Goal: Complete application form

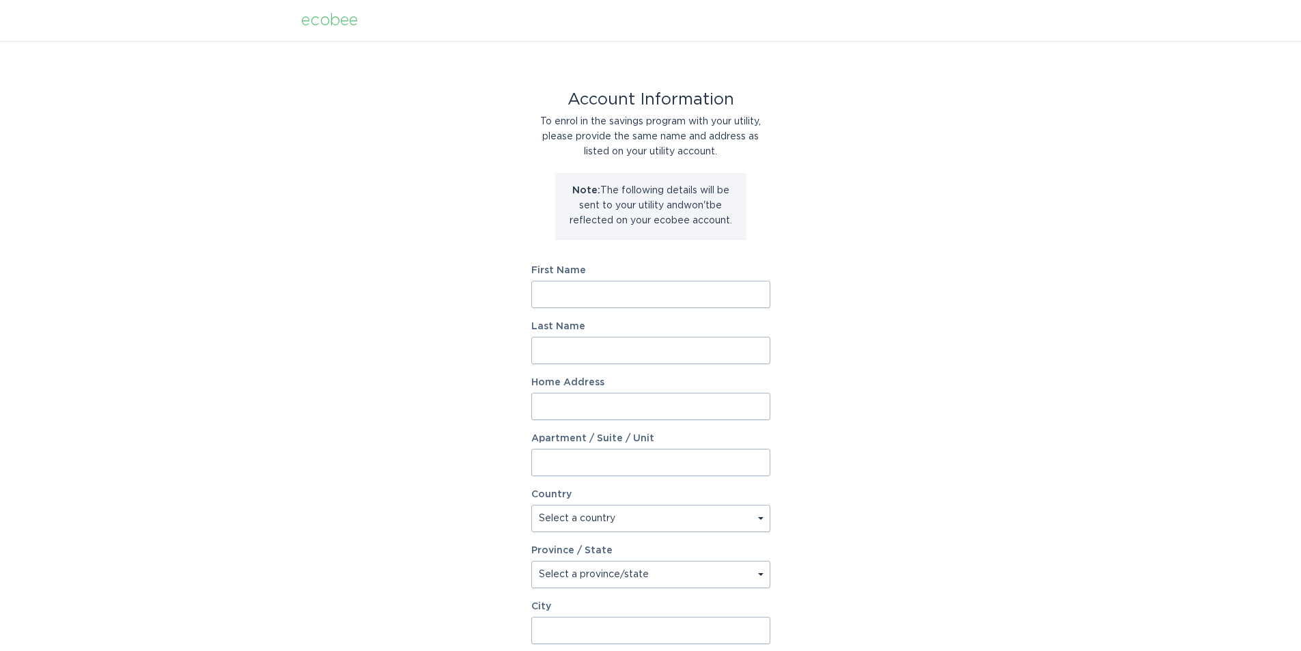
click at [690, 285] on input "First Name" at bounding box center [650, 294] width 239 height 27
type input "[PERSON_NAME]"
type input "2790 18th St"
select select "US"
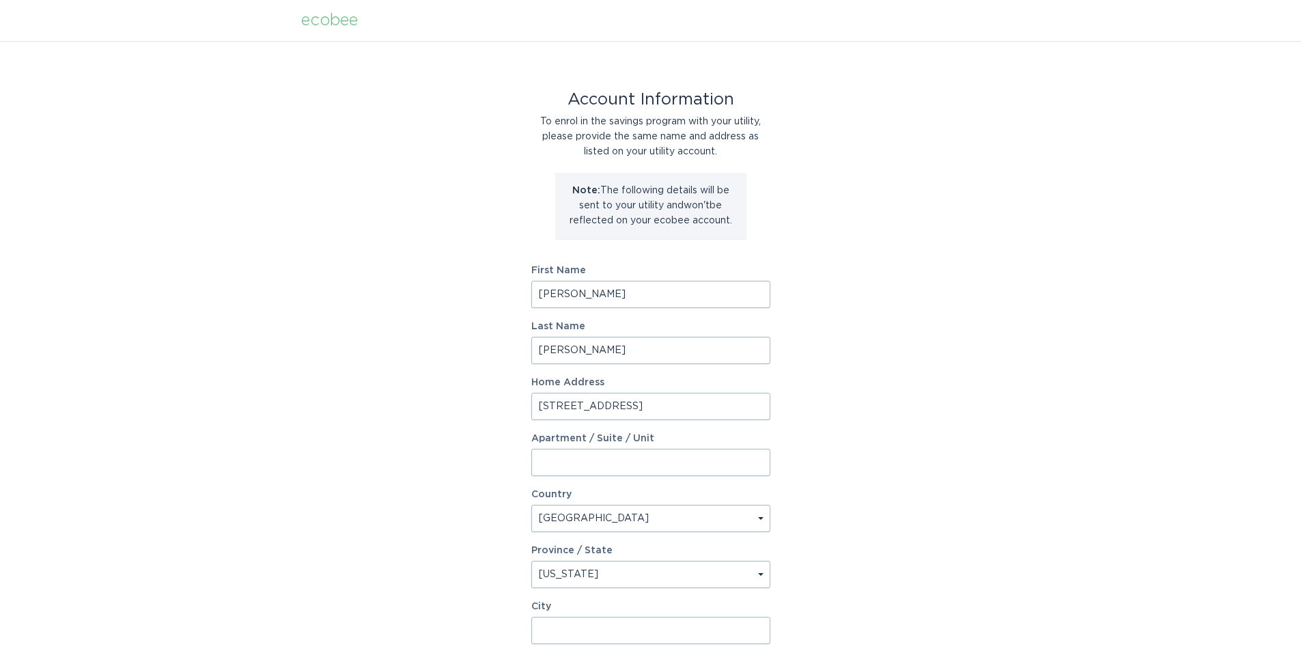
select select "IN"
type input "Columbus"
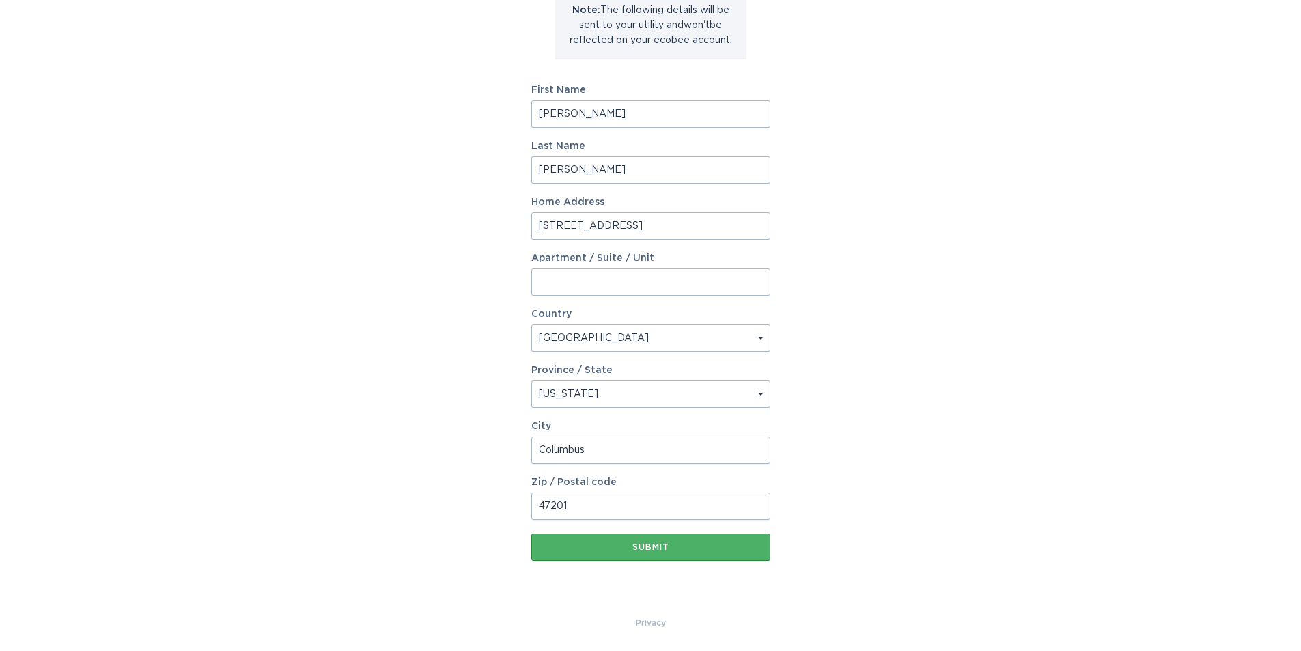
type input "47201"
click at [654, 546] on div "Submit" at bounding box center [650, 547] width 225 height 8
